Goal: Task Accomplishment & Management: Manage account settings

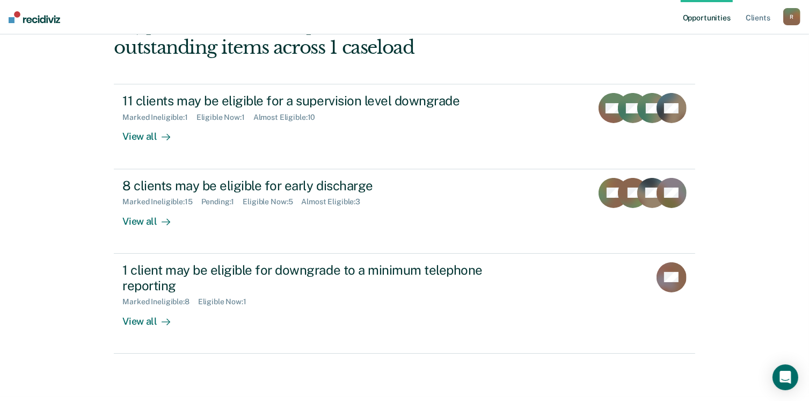
scroll to position [146, 0]
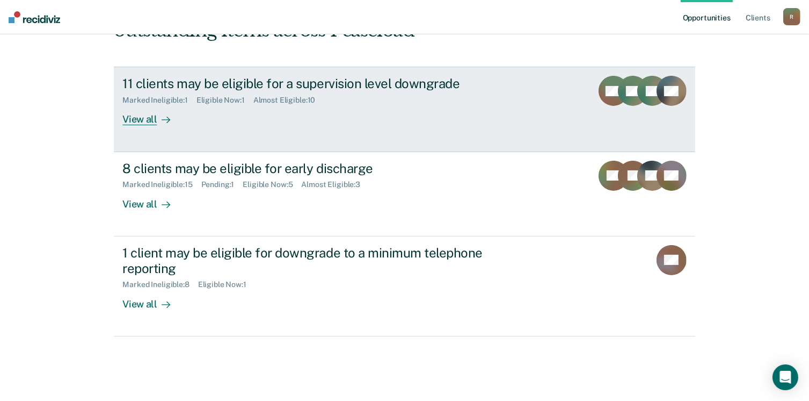
click at [126, 118] on div "View all" at bounding box center [152, 115] width 60 height 21
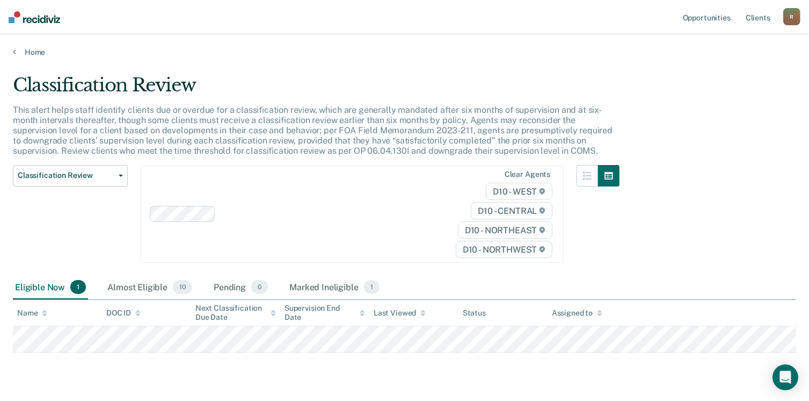
click at [77, 288] on span "1" at bounding box center [78, 287] width 16 height 14
click at [34, 285] on div "Eligible Now 1" at bounding box center [50, 287] width 75 height 24
click at [45, 282] on div "Eligible Now 1" at bounding box center [50, 287] width 75 height 24
click at [75, 286] on span "1" at bounding box center [78, 287] width 16 height 14
click at [51, 286] on div "Eligible Now 1" at bounding box center [50, 287] width 75 height 24
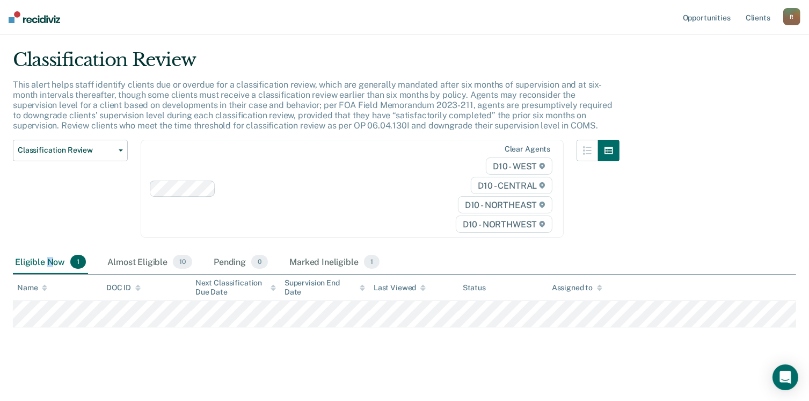
scroll to position [26, 0]
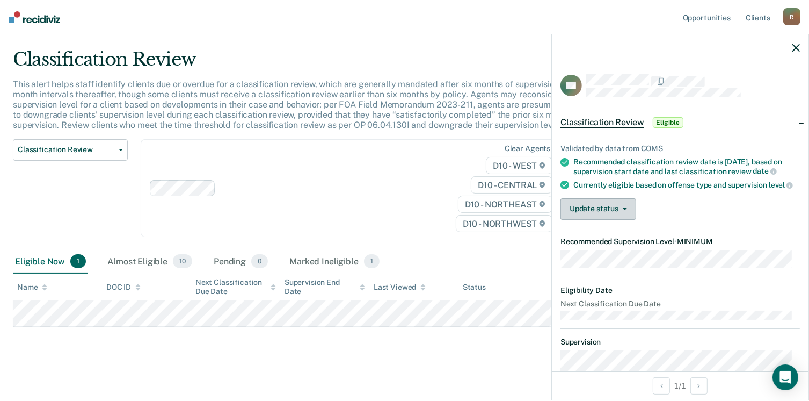
click at [625, 217] on button "Update status" at bounding box center [599, 208] width 76 height 21
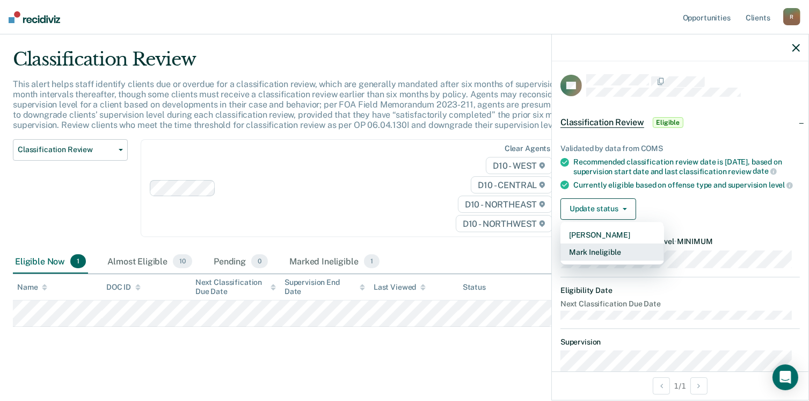
click at [605, 260] on button "Mark Ineligible" at bounding box center [613, 251] width 104 height 17
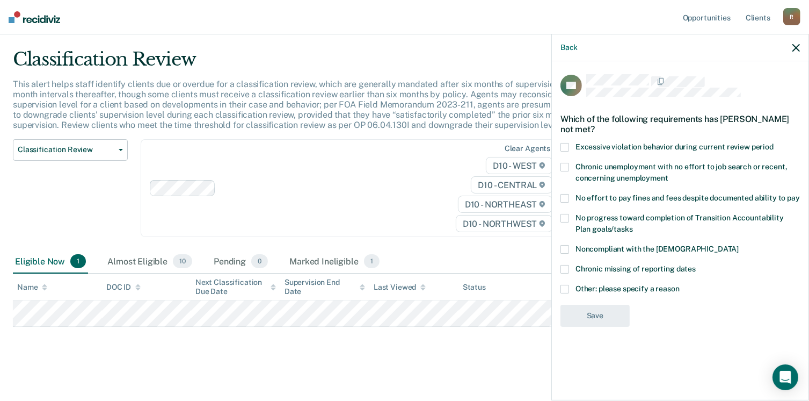
click at [565, 250] on span at bounding box center [565, 249] width 9 height 9
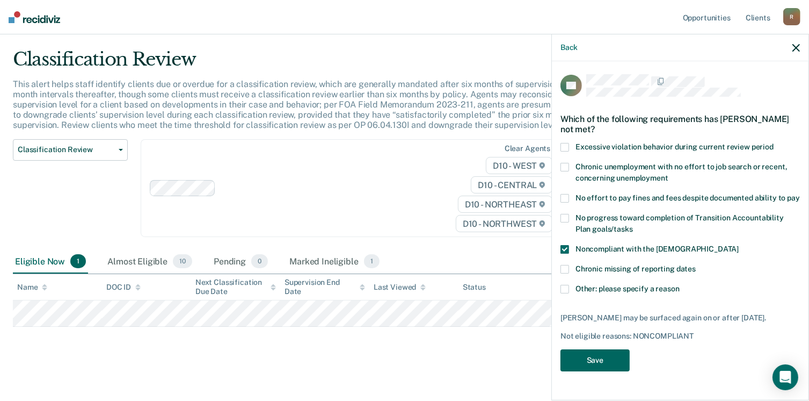
click at [606, 360] on button "Save" at bounding box center [595, 360] width 69 height 22
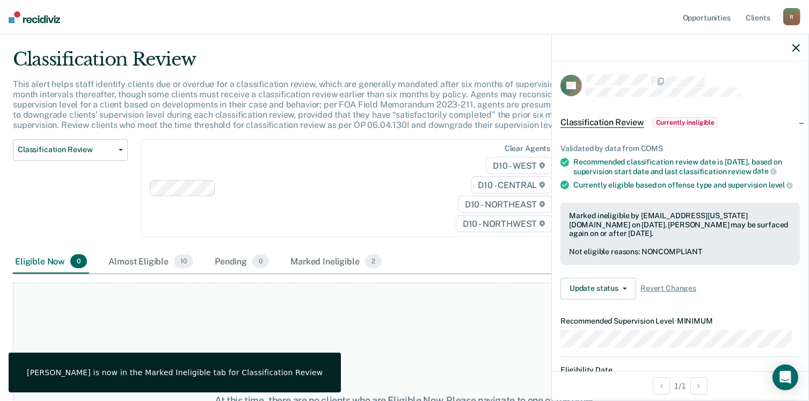
click at [797, 48] on icon "button" at bounding box center [797, 48] width 8 height 8
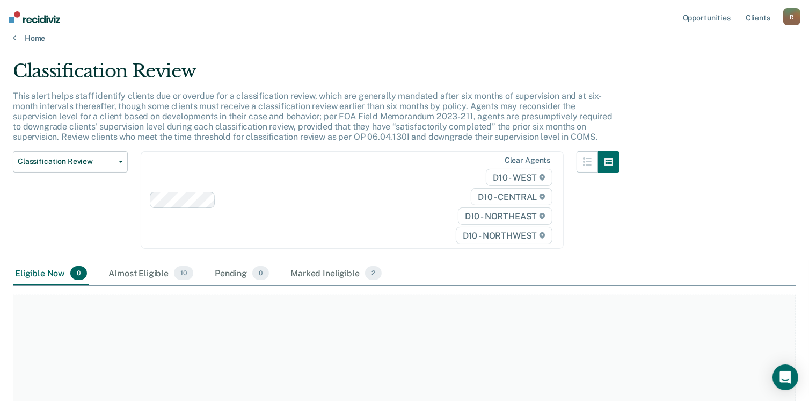
scroll to position [0, 0]
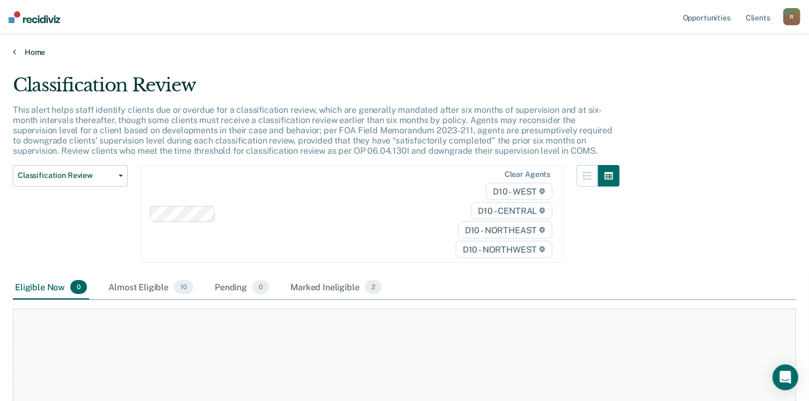
click at [13, 52] on icon at bounding box center [14, 51] width 3 height 9
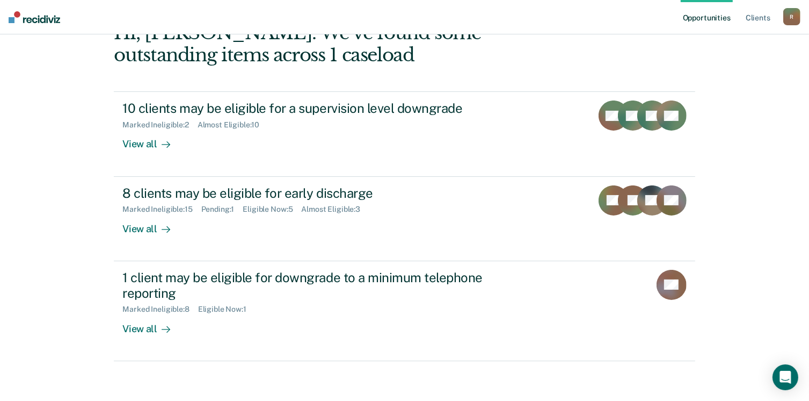
scroll to position [143, 0]
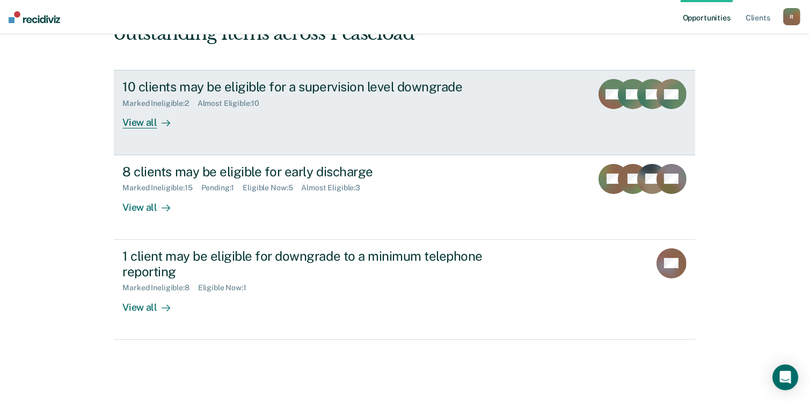
click at [138, 121] on div "View all" at bounding box center [152, 118] width 60 height 21
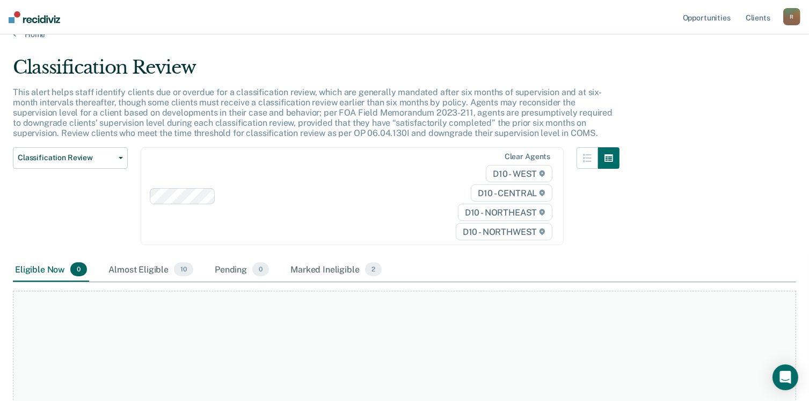
scroll to position [13, 0]
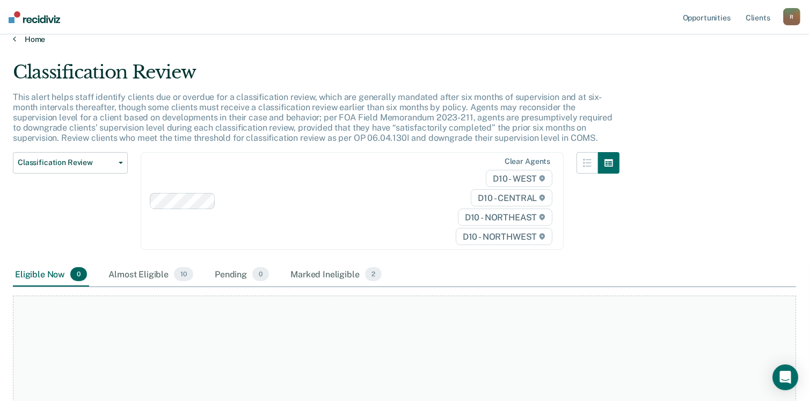
click at [32, 37] on link "Home" at bounding box center [404, 39] width 783 height 10
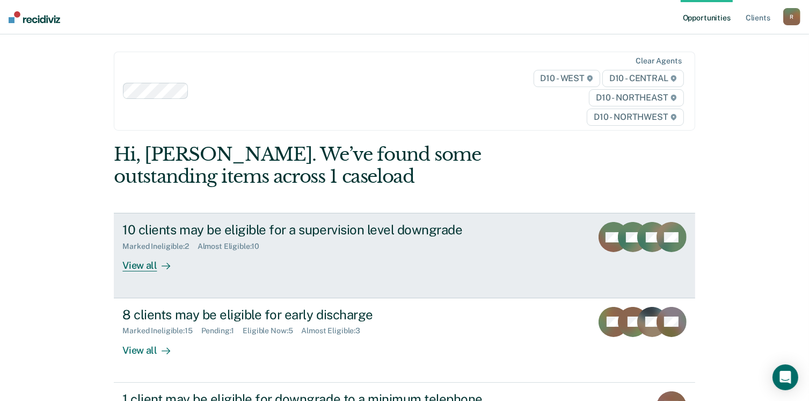
click at [159, 230] on div "10 clients may be eligible for a supervision level downgrade" at bounding box center [310, 230] width 377 height 16
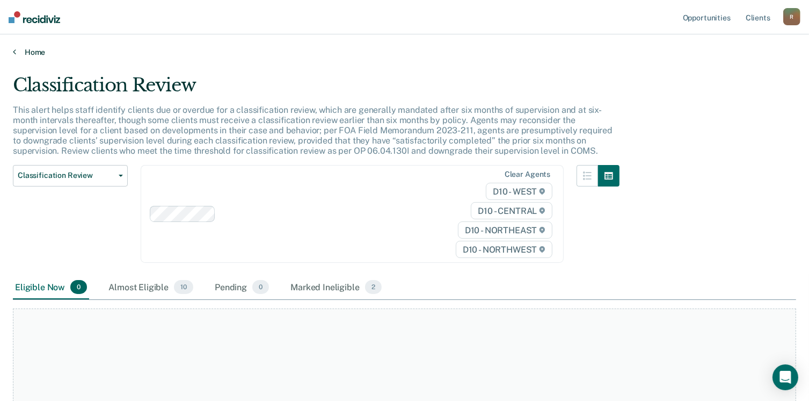
click at [34, 52] on link "Home" at bounding box center [404, 52] width 783 height 10
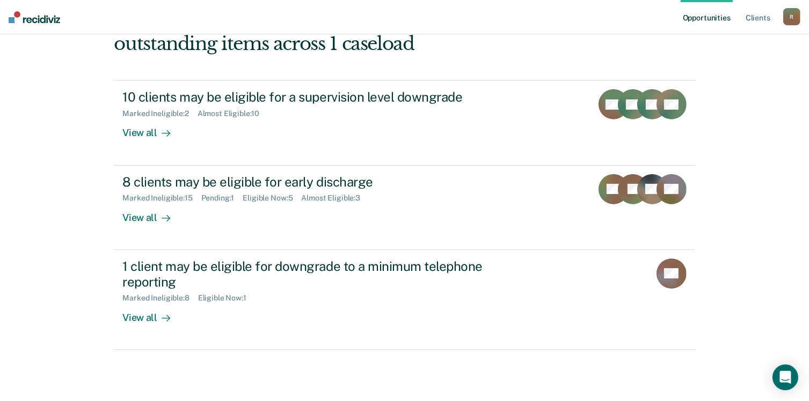
scroll to position [142, 0]
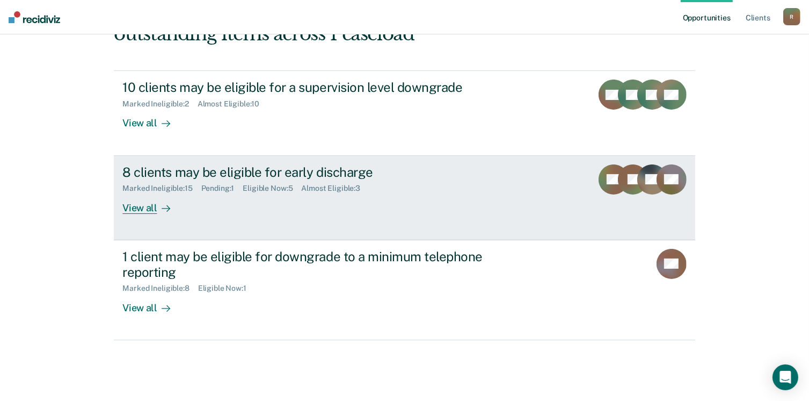
click at [277, 189] on div "Eligible Now : 5" at bounding box center [272, 188] width 59 height 9
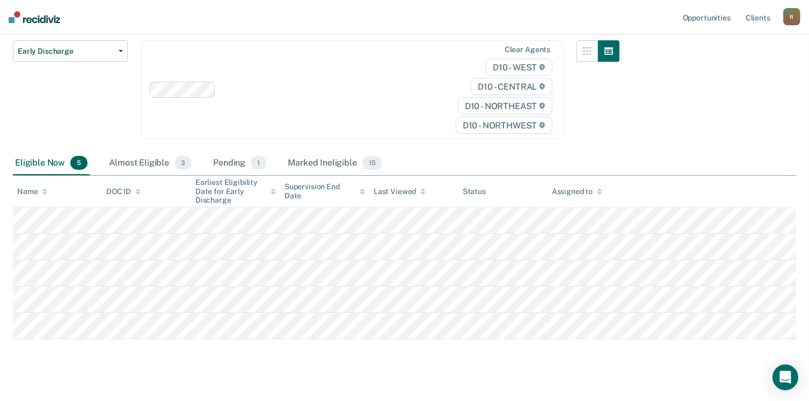
scroll to position [128, 0]
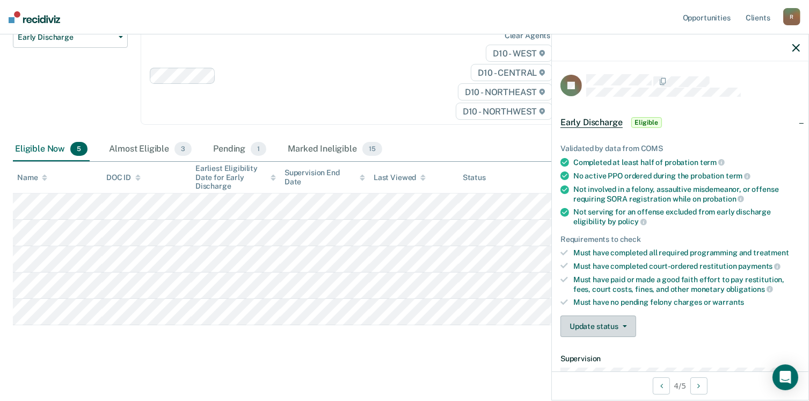
click at [624, 325] on span "button" at bounding box center [623, 326] width 9 height 2
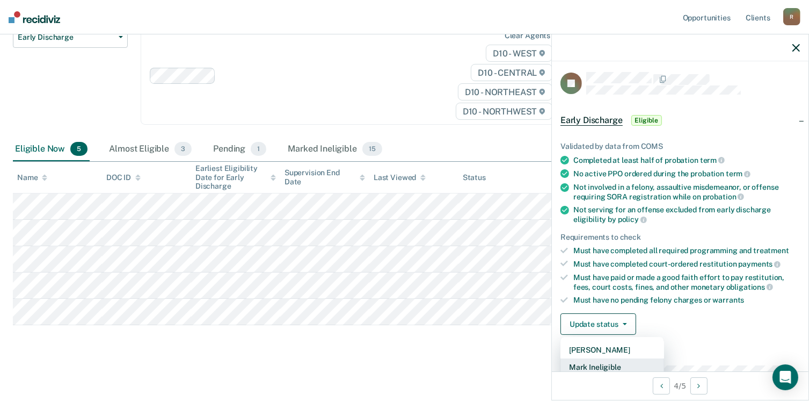
click at [610, 360] on button "Mark Ineligible" at bounding box center [613, 366] width 104 height 17
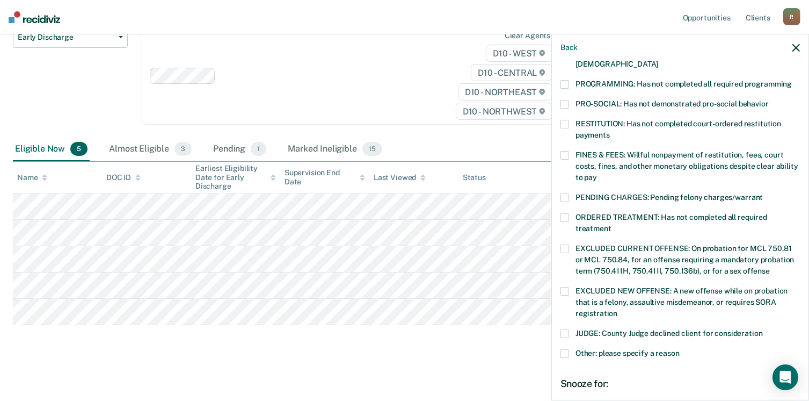
scroll to position [231, 0]
click at [567, 212] on span at bounding box center [565, 216] width 9 height 9
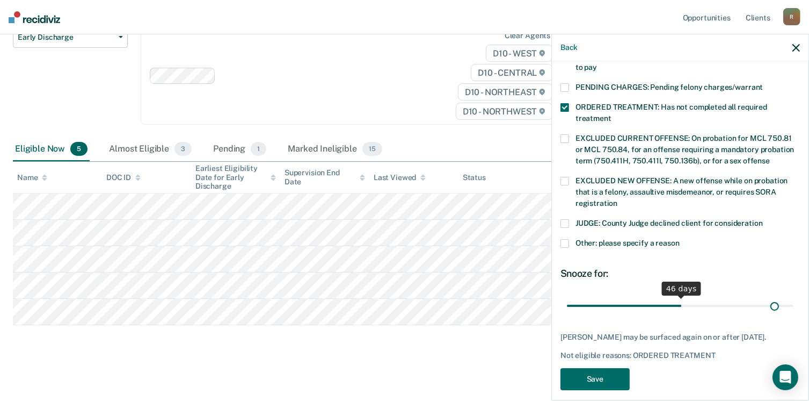
scroll to position [340, 0]
drag, startPoint x: 638, startPoint y: 292, endPoint x: 743, endPoint y: 318, distance: 108.5
type input "90"
click at [791, 296] on input "range" at bounding box center [680, 305] width 227 height 19
click at [612, 372] on button "Save" at bounding box center [595, 379] width 69 height 22
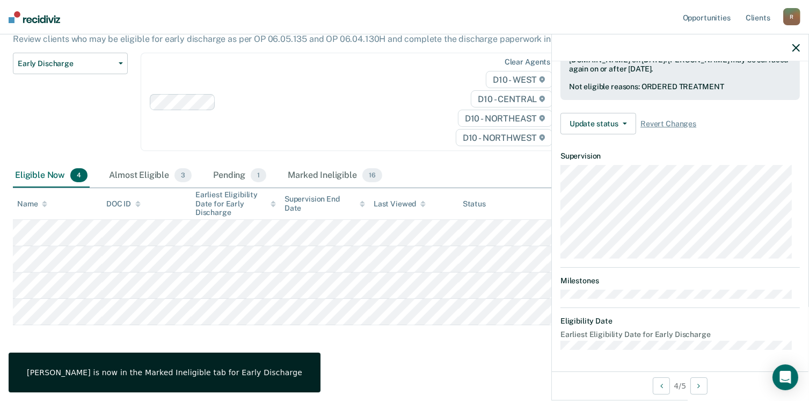
scroll to position [278, 0]
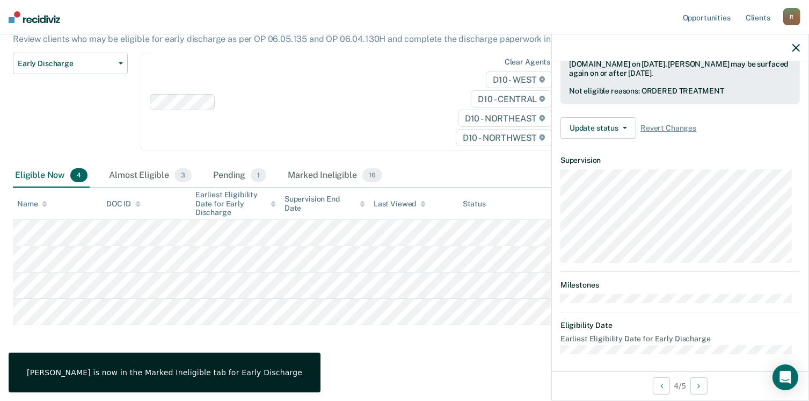
click at [795, 48] on icon "button" at bounding box center [797, 48] width 8 height 8
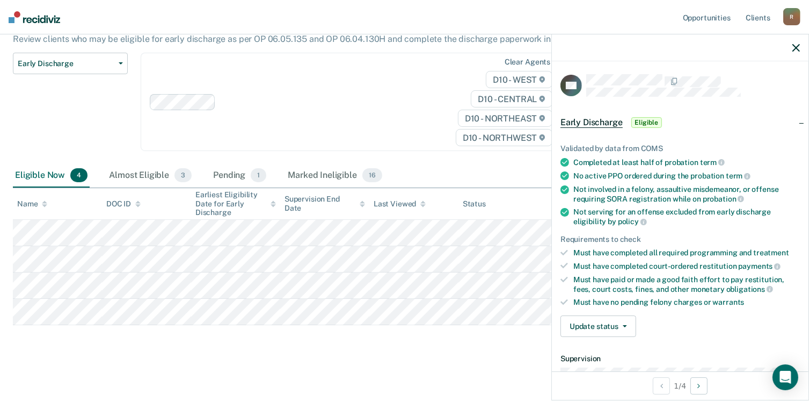
click at [653, 123] on span "Eligible" at bounding box center [646, 122] width 31 height 11
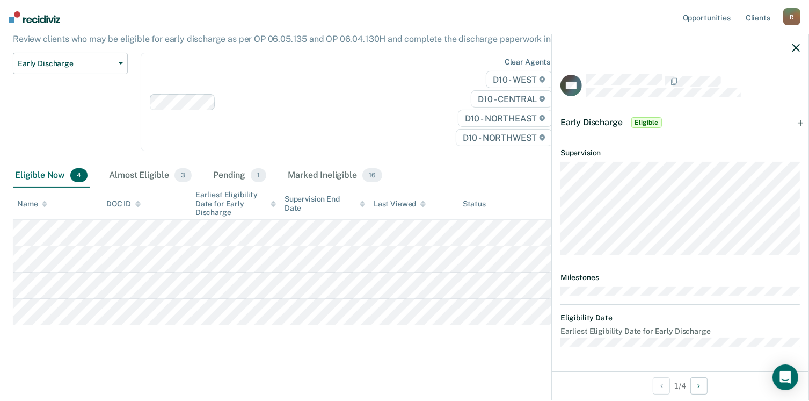
click at [641, 121] on span "Eligible" at bounding box center [646, 122] width 31 height 11
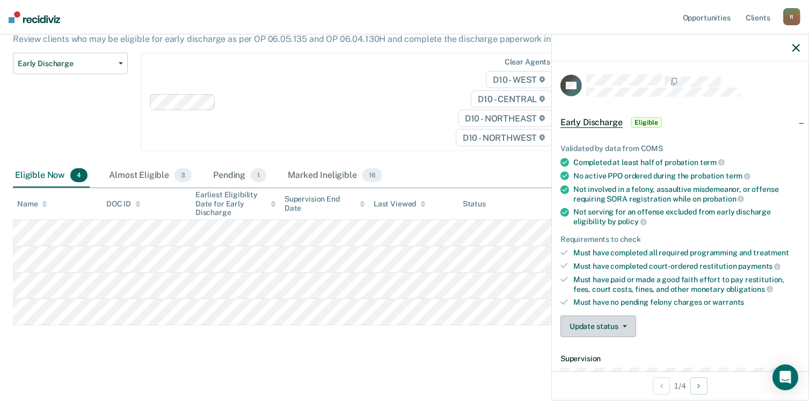
click at [625, 325] on icon "button" at bounding box center [625, 326] width 4 height 2
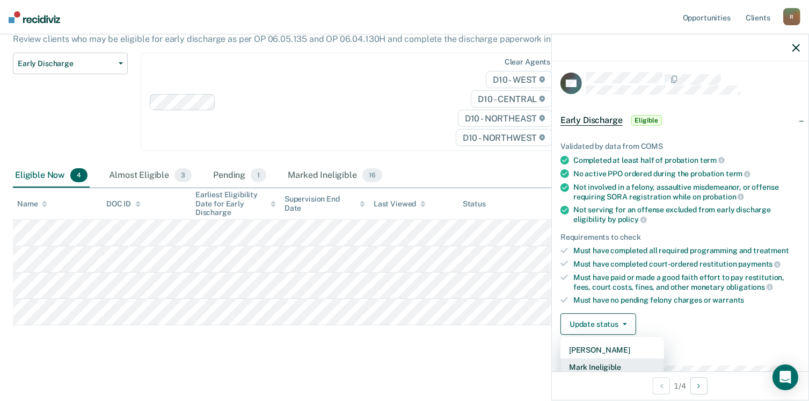
click at [613, 358] on button "Mark Ineligible" at bounding box center [613, 366] width 104 height 17
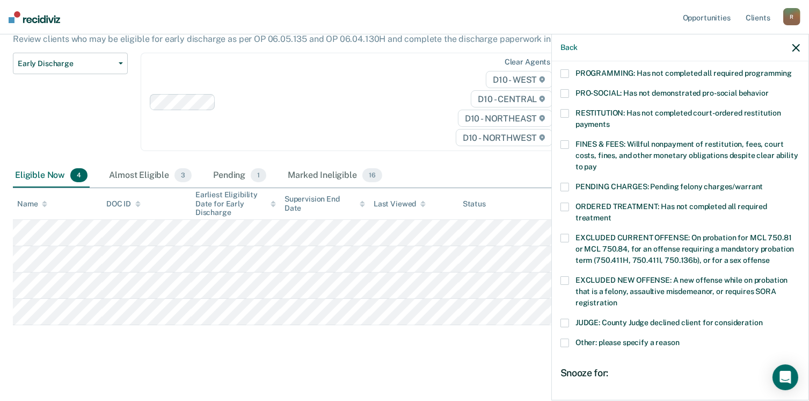
scroll to position [243, 0]
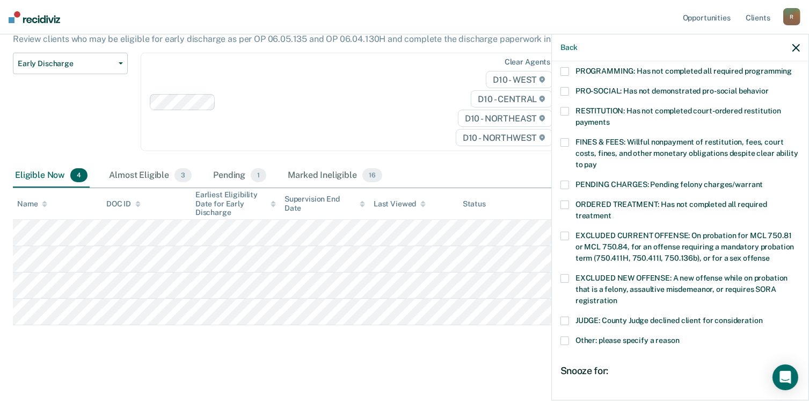
drag, startPoint x: 563, startPoint y: 189, endPoint x: 584, endPoint y: 200, distance: 24.0
click at [563, 200] on span at bounding box center [565, 204] width 9 height 9
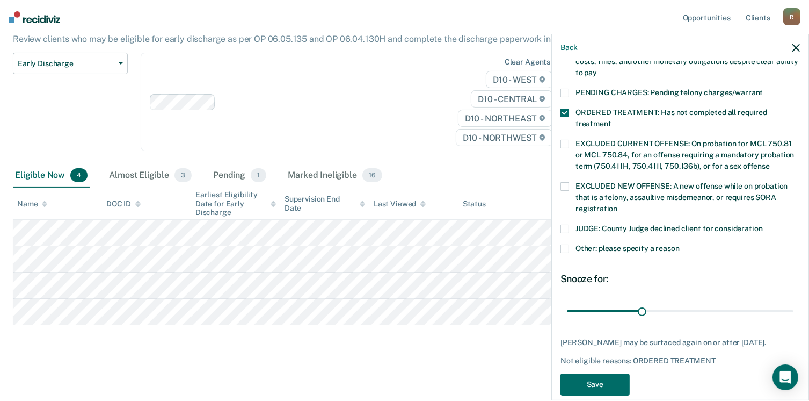
scroll to position [347, 0]
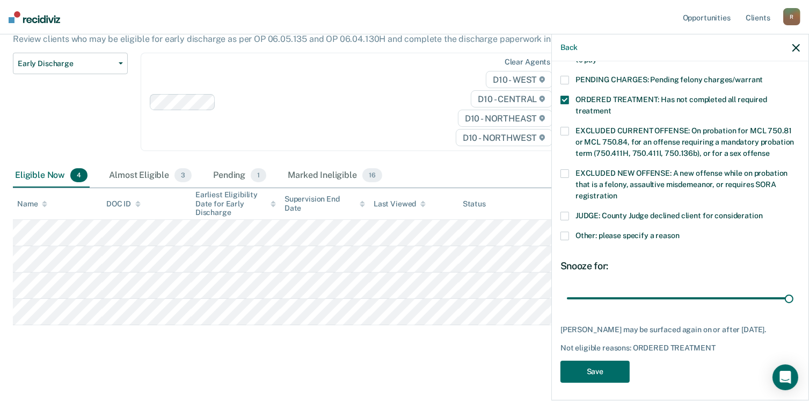
drag, startPoint x: 638, startPoint y: 282, endPoint x: 692, endPoint y: 313, distance: 61.1
type input "85"
click at [771, 289] on input "range" at bounding box center [680, 298] width 227 height 19
drag, startPoint x: 608, startPoint y: 364, endPoint x: 619, endPoint y: 346, distance: 20.0
click at [610, 361] on button "Save" at bounding box center [595, 371] width 69 height 22
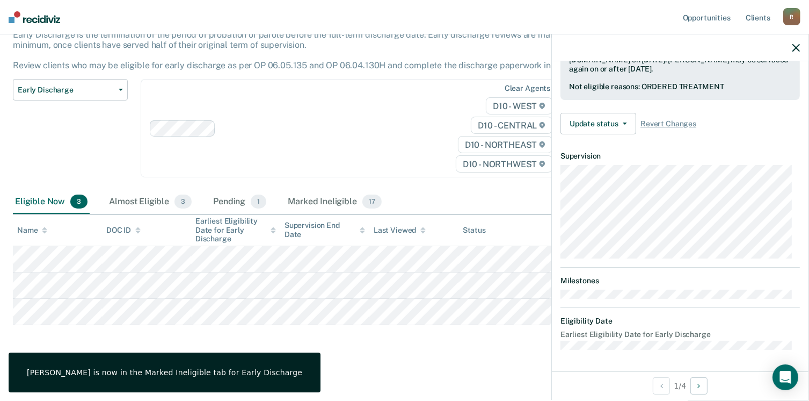
scroll to position [278, 0]
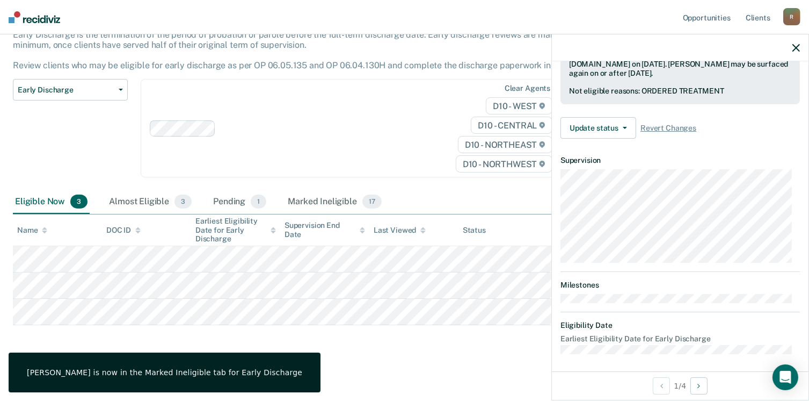
click at [795, 48] on icon "button" at bounding box center [797, 48] width 8 height 8
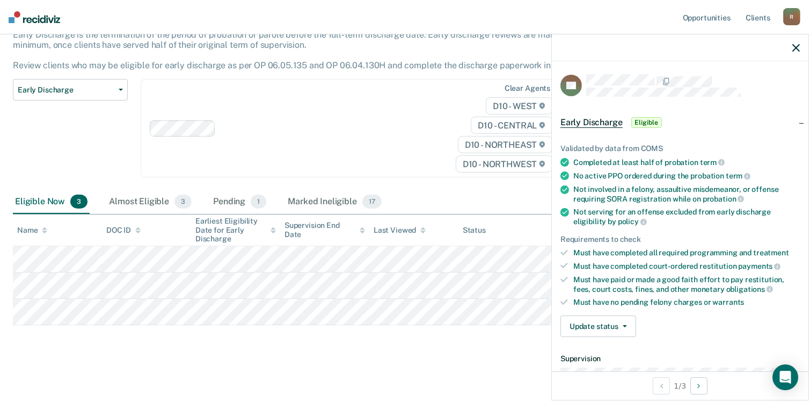
click at [644, 122] on span "Eligible" at bounding box center [646, 122] width 31 height 11
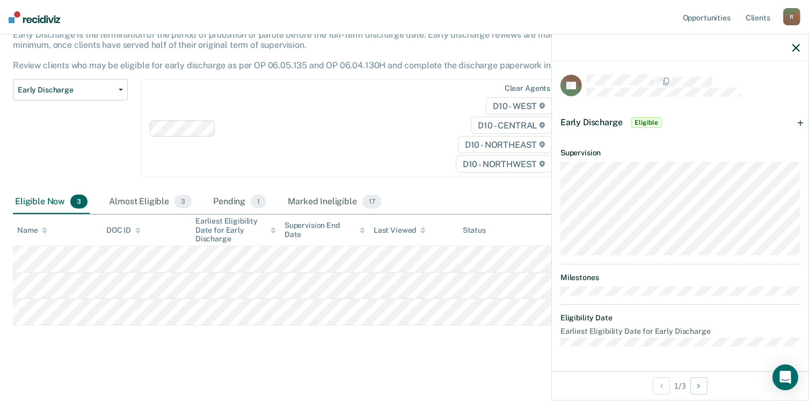
click at [641, 121] on span "Eligible" at bounding box center [646, 122] width 31 height 11
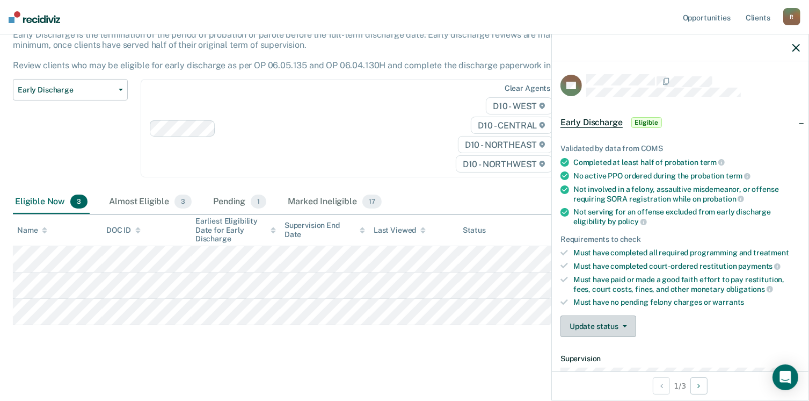
click at [621, 325] on span "button" at bounding box center [623, 326] width 9 height 2
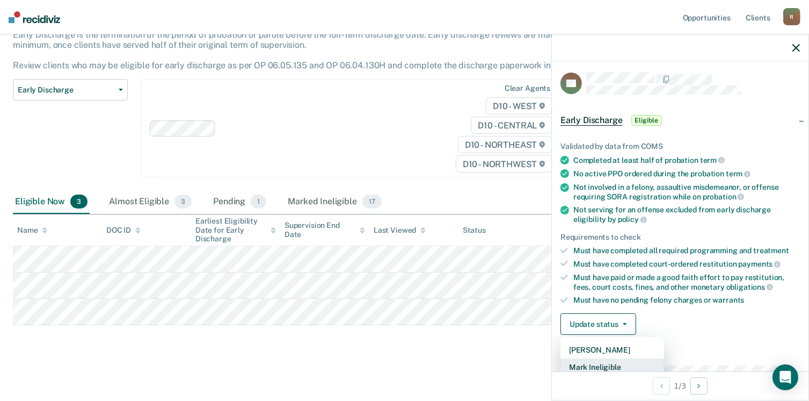
click at [619, 364] on button "Mark Ineligible" at bounding box center [613, 366] width 104 height 17
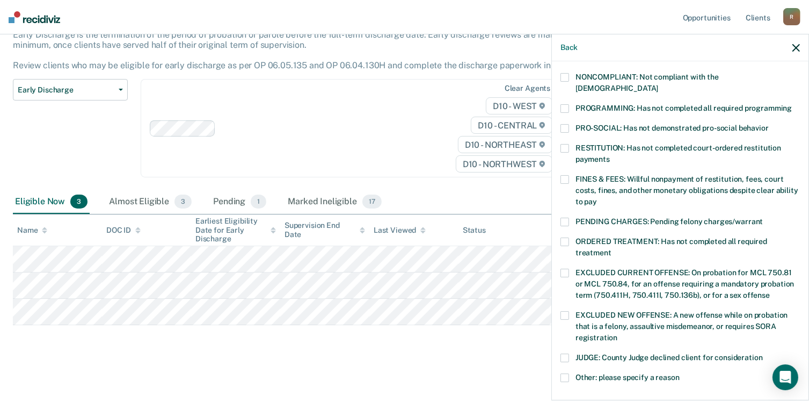
scroll to position [209, 0]
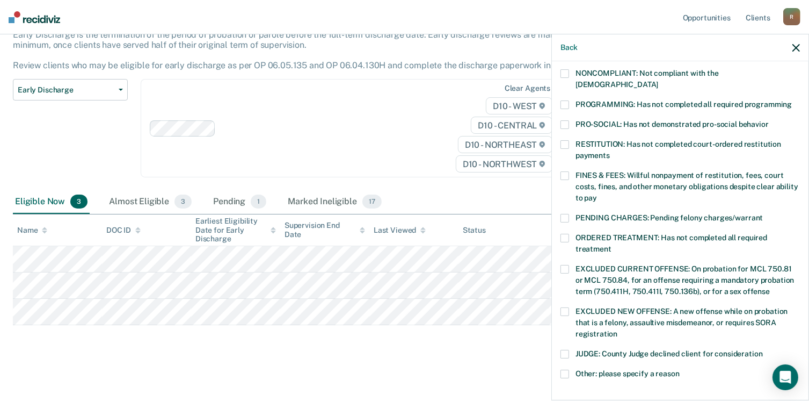
click at [565, 171] on span at bounding box center [565, 175] width 9 height 9
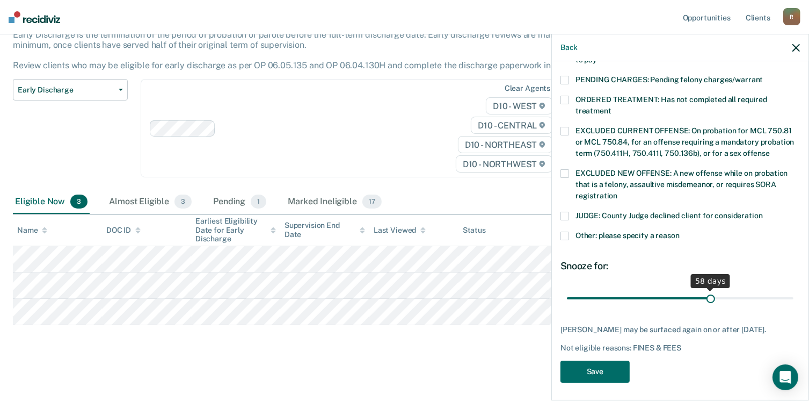
scroll to position [347, 0]
drag, startPoint x: 640, startPoint y: 285, endPoint x: 790, endPoint y: 295, distance: 151.2
type input "90"
click at [791, 294] on input "range" at bounding box center [680, 298] width 227 height 19
drag, startPoint x: 606, startPoint y: 366, endPoint x: 608, endPoint y: 361, distance: 5.8
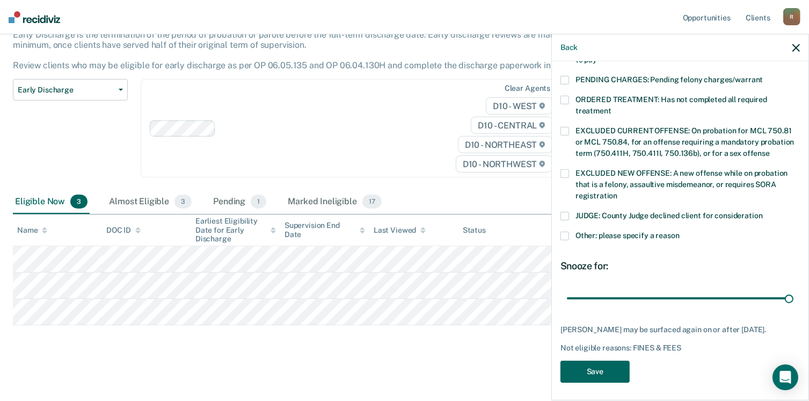
click at [606, 366] on button "Save" at bounding box center [595, 371] width 69 height 22
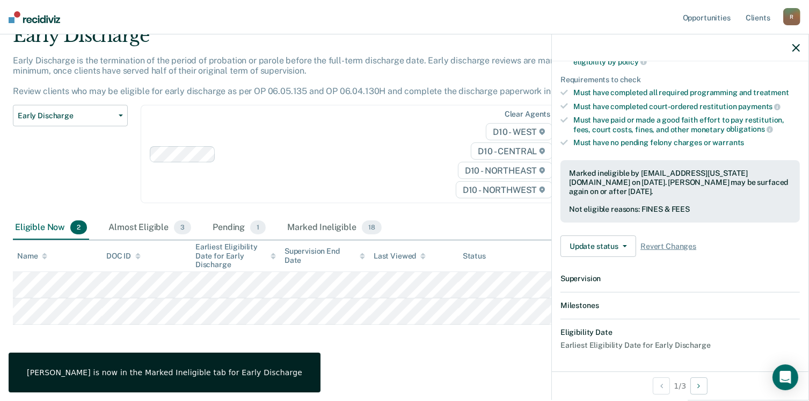
scroll to position [278, 0]
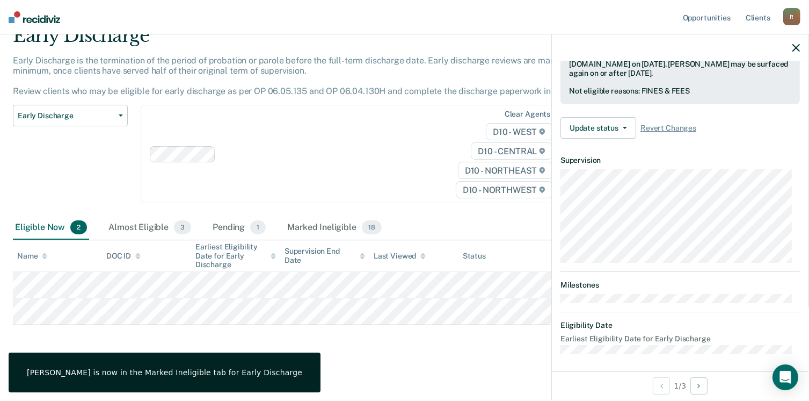
click at [798, 48] on icon "button" at bounding box center [797, 48] width 8 height 8
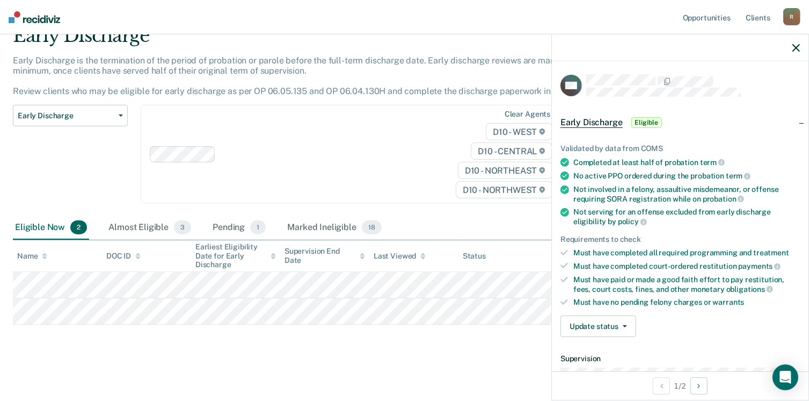
click at [647, 121] on span "Eligible" at bounding box center [646, 122] width 31 height 11
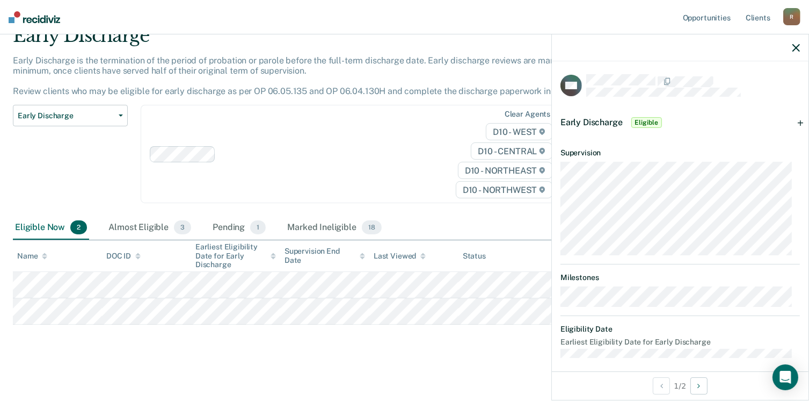
click at [647, 122] on span "Eligible" at bounding box center [646, 122] width 31 height 11
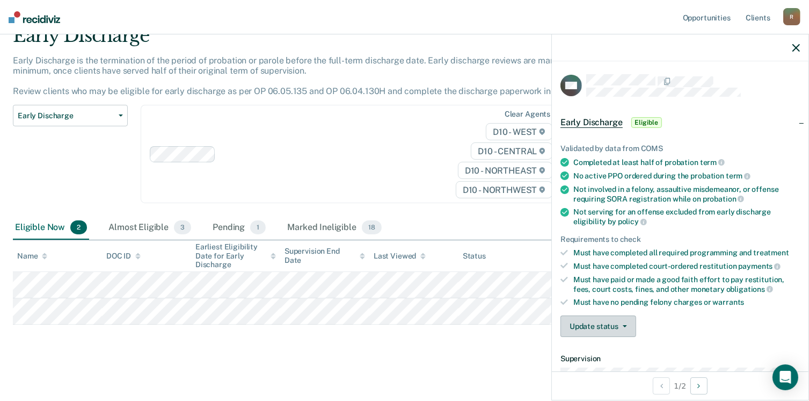
click at [622, 319] on button "Update status" at bounding box center [599, 325] width 76 height 21
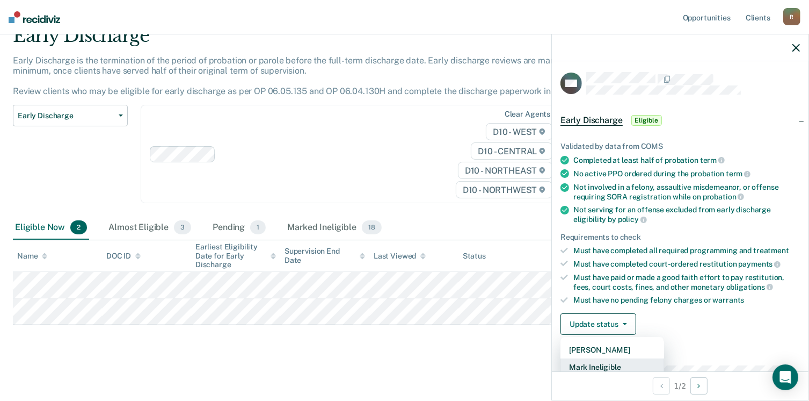
click at [608, 363] on button "Mark Ineligible" at bounding box center [613, 366] width 104 height 17
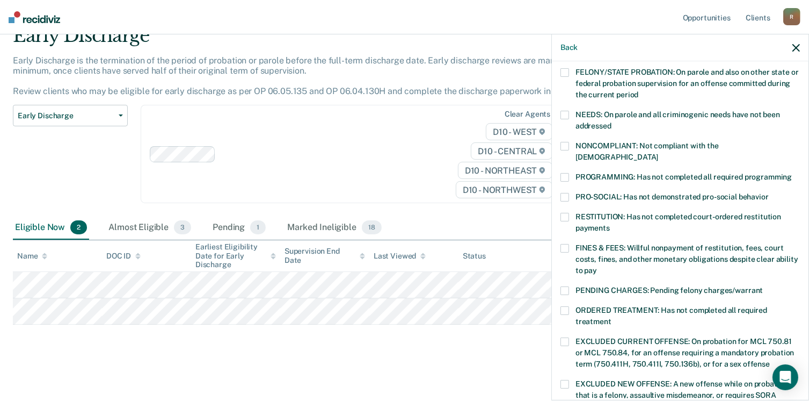
scroll to position [140, 0]
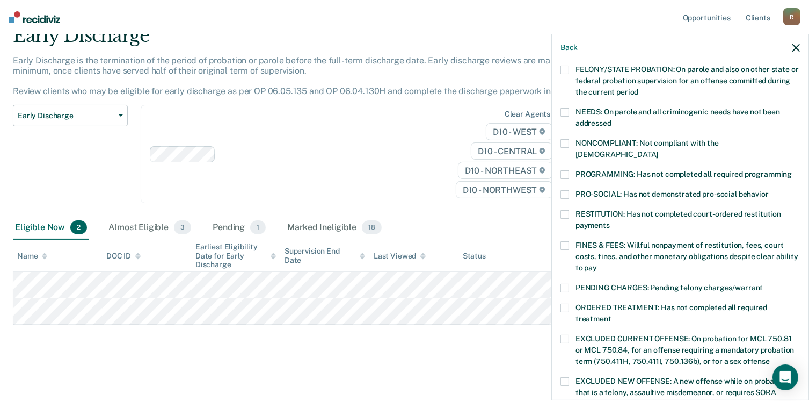
click at [567, 143] on span at bounding box center [565, 143] width 9 height 9
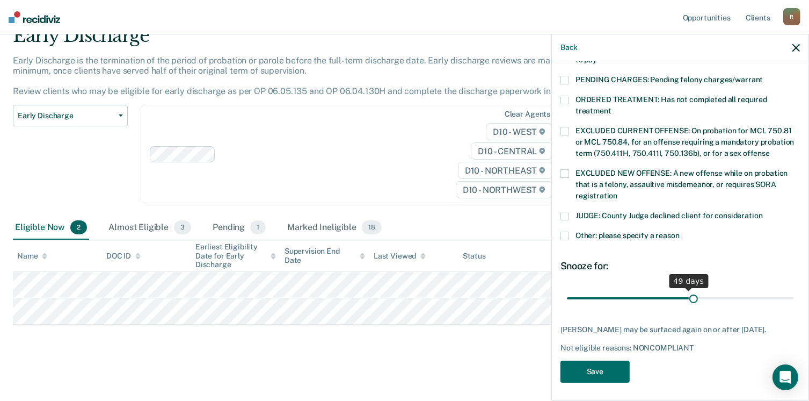
scroll to position [347, 0]
drag, startPoint x: 637, startPoint y: 286, endPoint x: 670, endPoint y: 336, distance: 59.3
type input "88"
click at [776, 298] on input "range" at bounding box center [680, 298] width 227 height 19
click at [609, 368] on button "Save" at bounding box center [595, 371] width 69 height 22
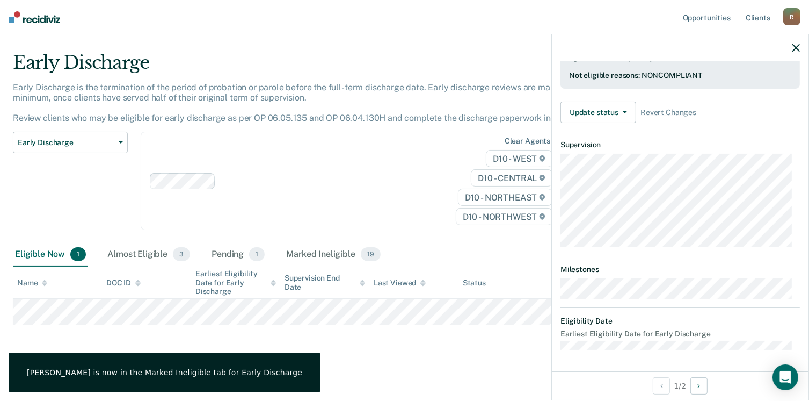
scroll to position [289, 0]
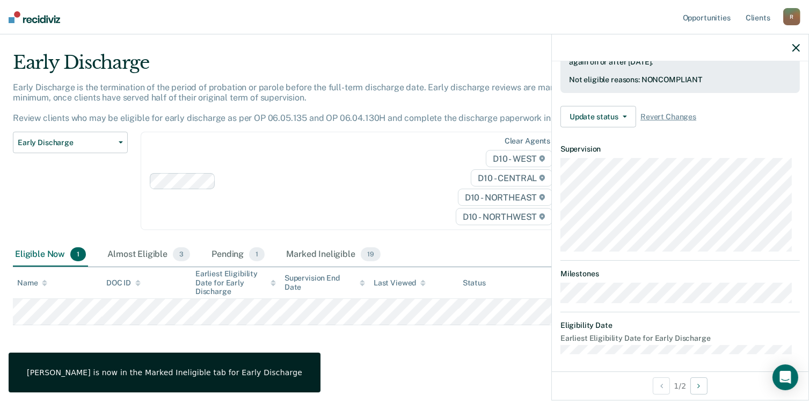
click at [796, 49] on icon "button" at bounding box center [797, 48] width 8 height 8
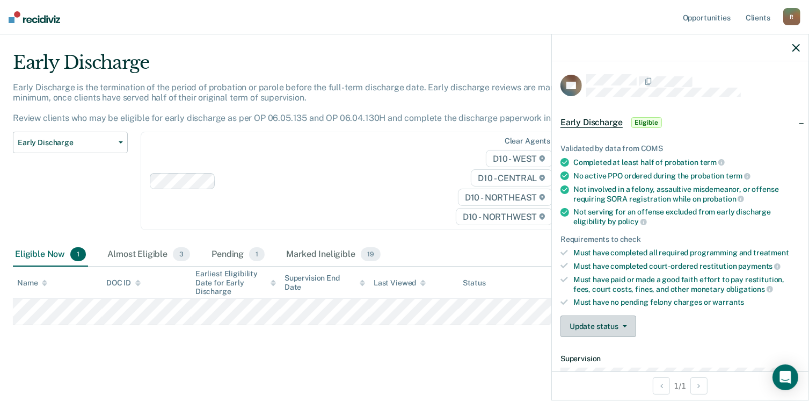
click at [627, 323] on button "Update status" at bounding box center [599, 325] width 76 height 21
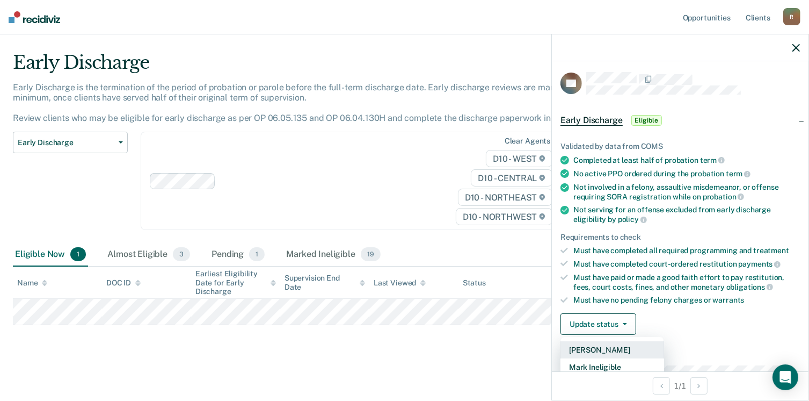
click at [608, 346] on button "[PERSON_NAME]" at bounding box center [613, 349] width 104 height 17
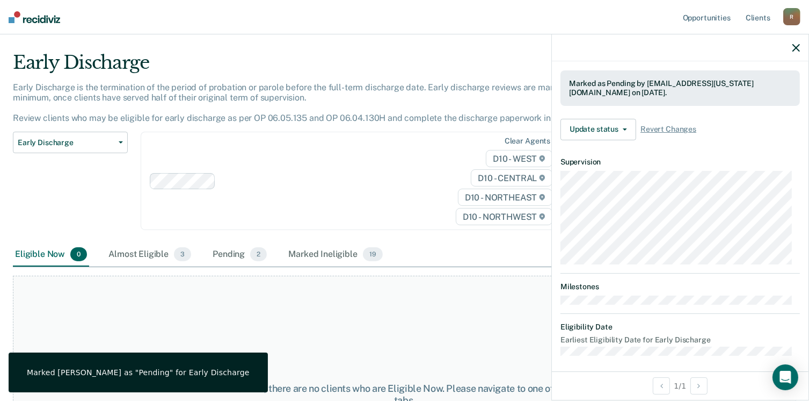
scroll to position [251, 0]
click at [794, 46] on icon "button" at bounding box center [797, 48] width 8 height 8
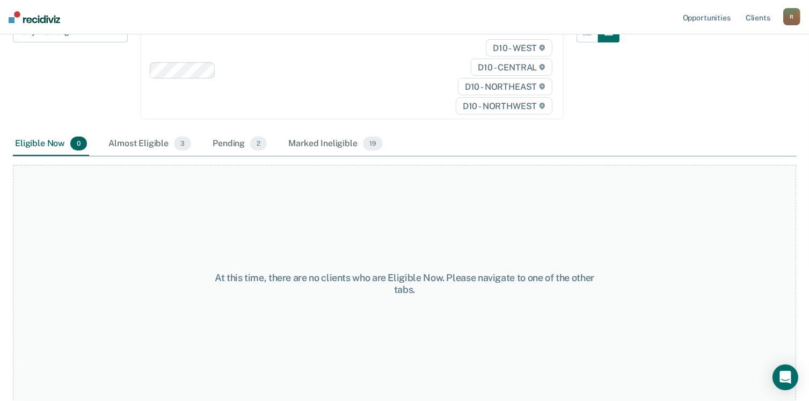
scroll to position [120, 0]
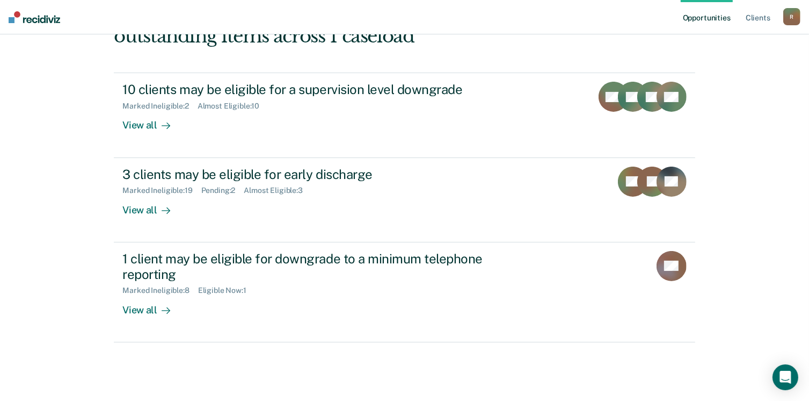
scroll to position [146, 0]
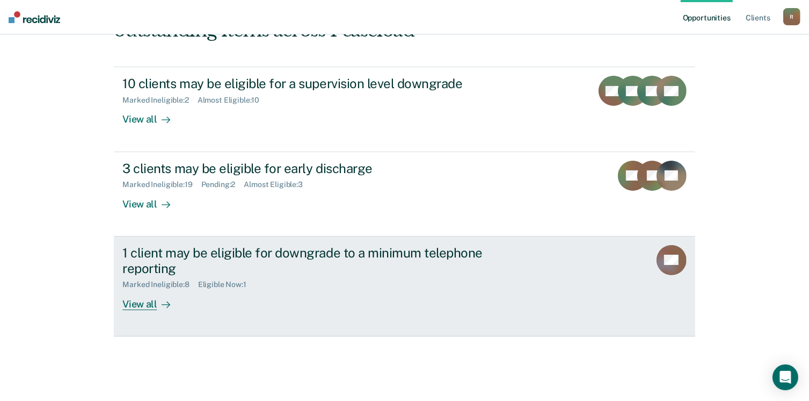
click at [244, 282] on div "Eligible Now : 1" at bounding box center [226, 284] width 57 height 9
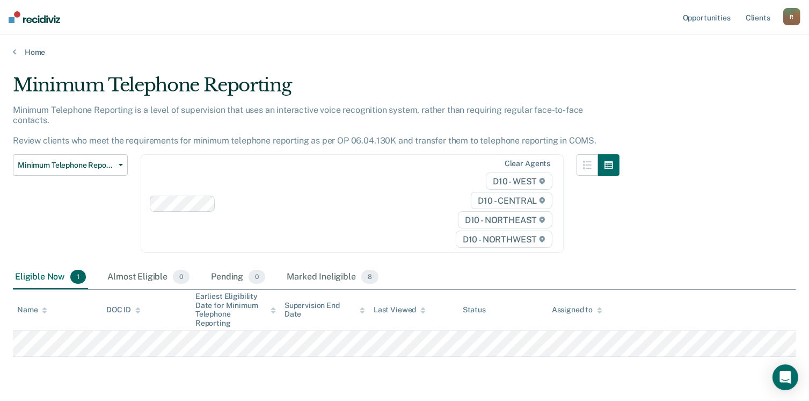
scroll to position [21, 0]
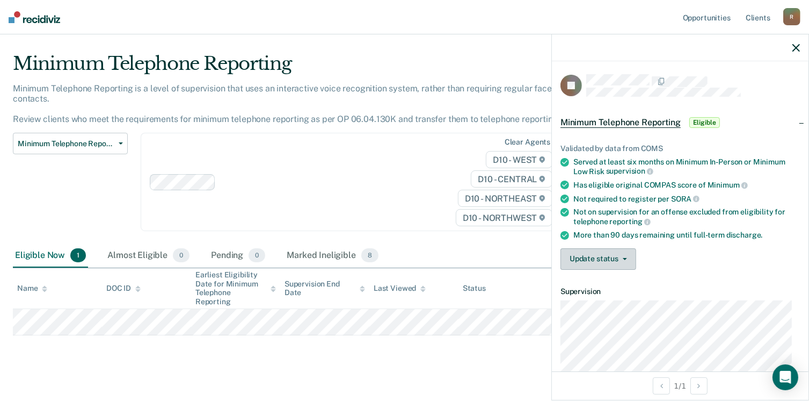
click at [625, 258] on icon "button" at bounding box center [625, 259] width 4 height 2
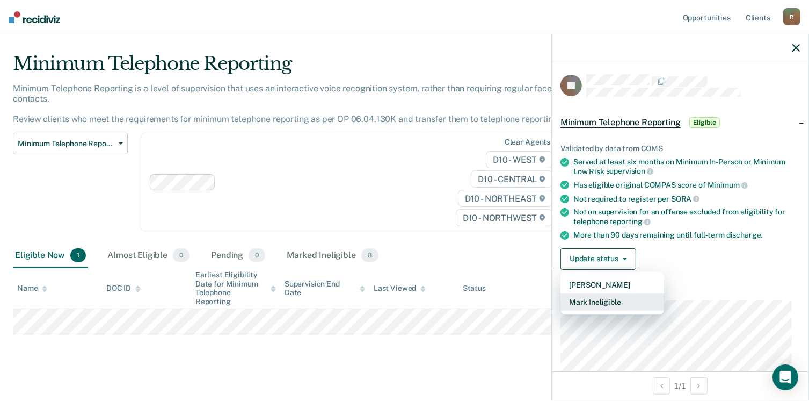
click at [614, 300] on button "Mark Ineligible" at bounding box center [613, 301] width 104 height 17
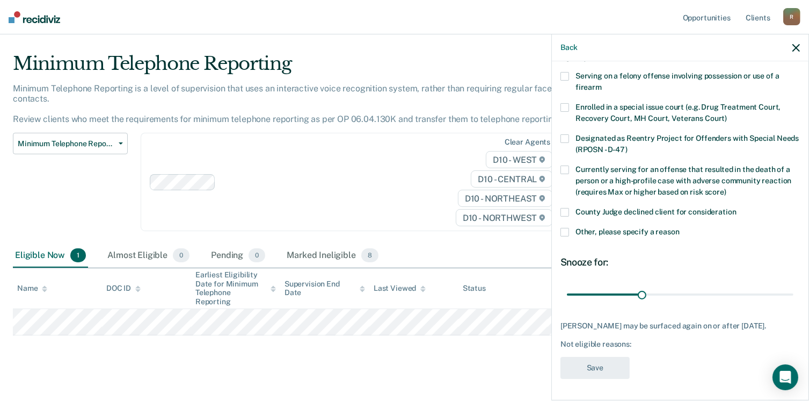
scroll to position [78, 0]
click at [567, 228] on span at bounding box center [565, 232] width 9 height 9
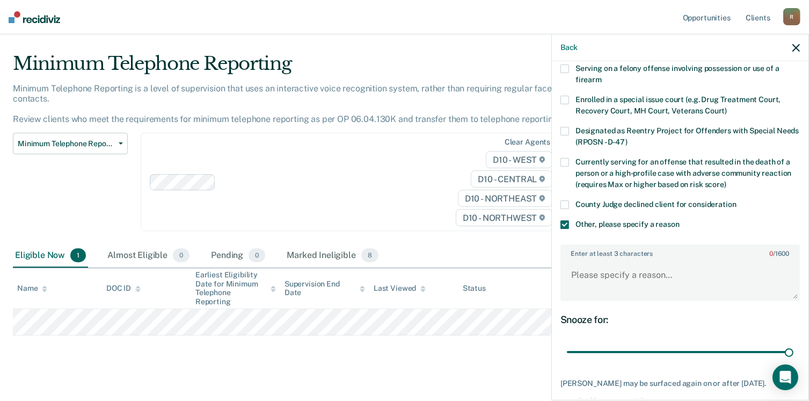
drag, startPoint x: 639, startPoint y: 350, endPoint x: 788, endPoint y: 354, distance: 149.4
type input "90"
click at [793, 355] on input "range" at bounding box center [680, 352] width 227 height 19
click at [573, 277] on textarea "Enter at least 3 characters 0 / 1600" at bounding box center [680, 280] width 237 height 40
type textarea "Has not complied with the order of probation."
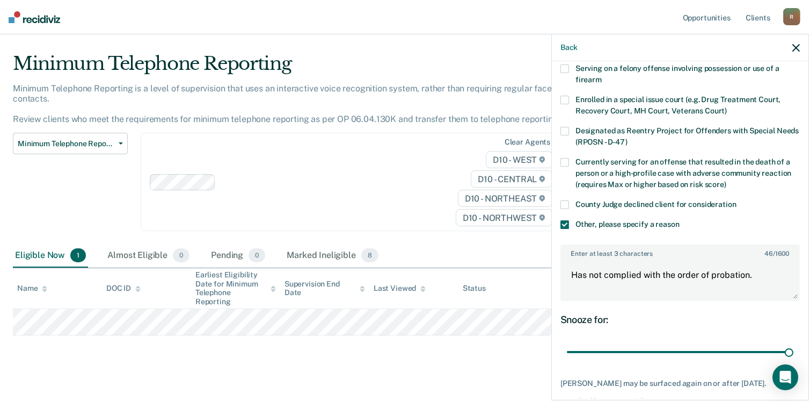
click at [794, 47] on icon "button" at bounding box center [797, 48] width 8 height 8
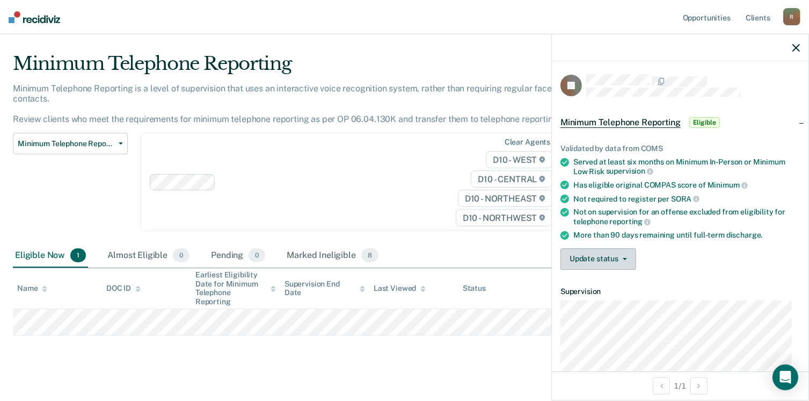
click at [623, 252] on button "Update status" at bounding box center [599, 258] width 76 height 21
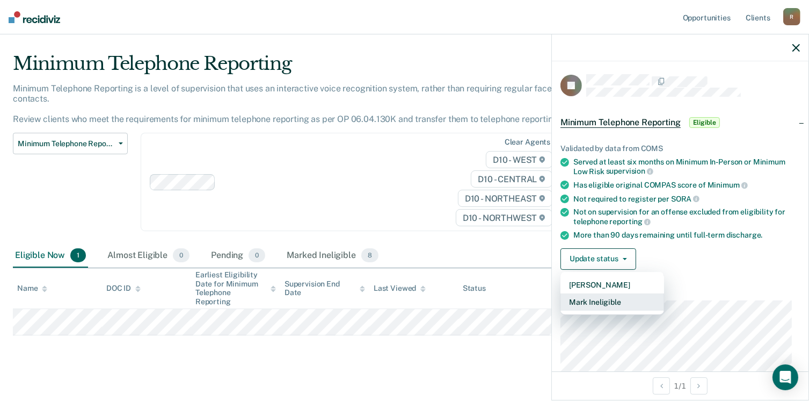
click at [606, 297] on button "Mark Ineligible" at bounding box center [613, 301] width 104 height 17
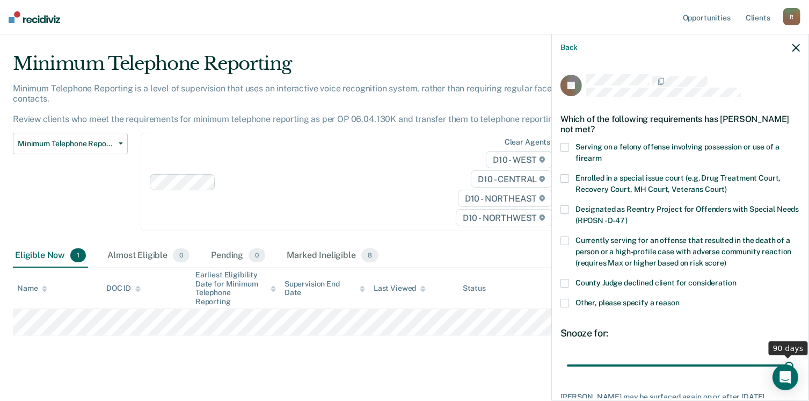
drag, startPoint x: 639, startPoint y: 366, endPoint x: 790, endPoint y: 352, distance: 152.0
type input "90"
click at [789, 356] on input "range" at bounding box center [680, 365] width 227 height 19
click at [568, 302] on span at bounding box center [565, 303] width 9 height 9
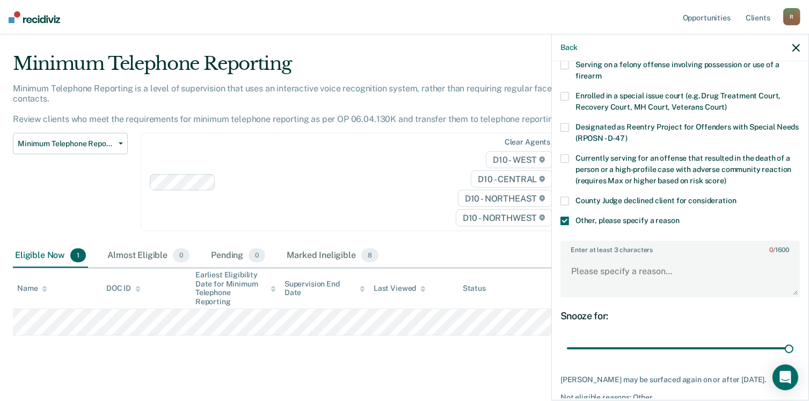
scroll to position [112, 0]
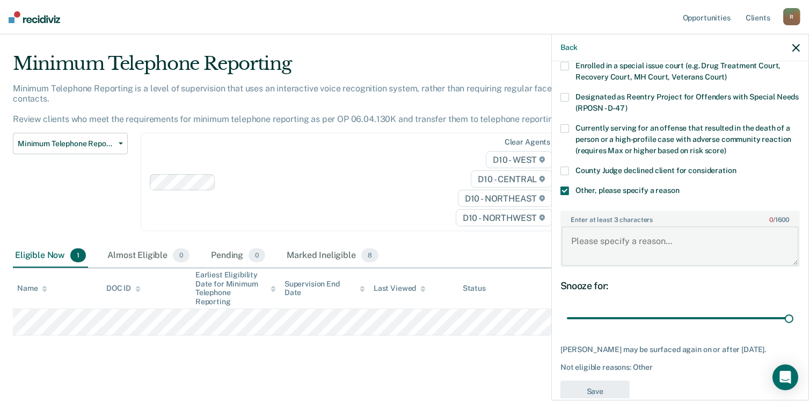
click at [569, 237] on textarea "Enter at least 3 characters 0 / 1600" at bounding box center [680, 246] width 237 height 40
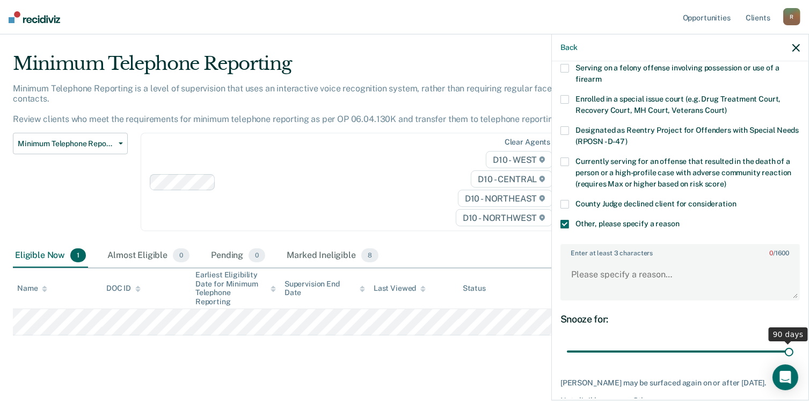
scroll to position [88, 0]
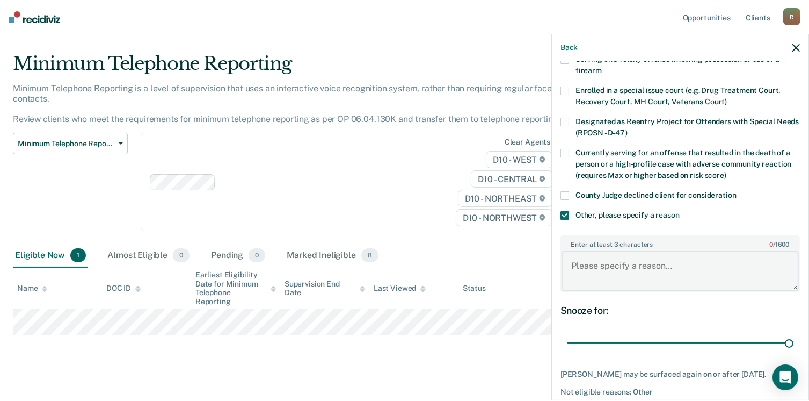
click at [569, 262] on textarea "Enter at least 3 characters 0 / 1600" at bounding box center [680, 271] width 237 height 40
type textarea "Not compliant with order of probation."
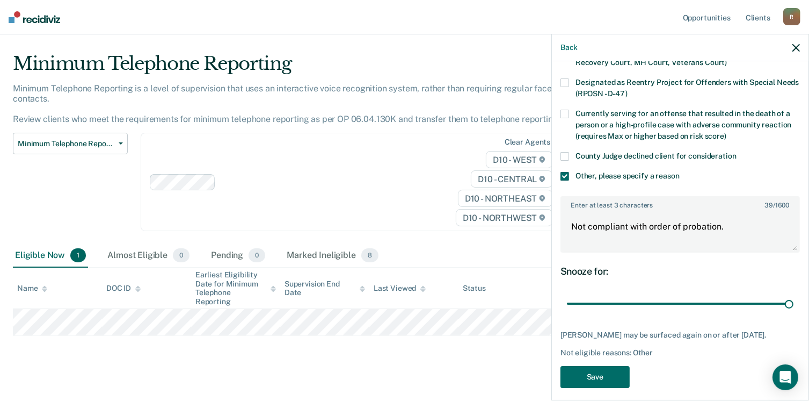
scroll to position [142, 0]
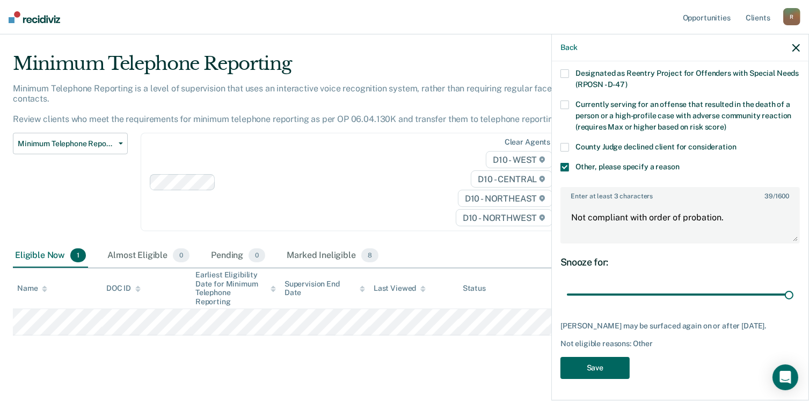
click at [589, 366] on button "Save" at bounding box center [595, 368] width 69 height 22
